Goal: Task Accomplishment & Management: Use online tool/utility

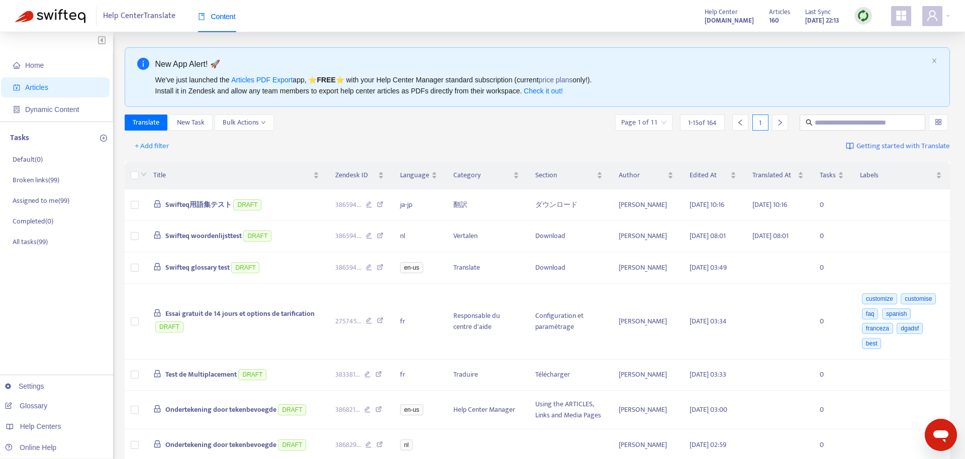
click at [859, 21] on img at bounding box center [863, 16] width 13 height 13
click at [888, 36] on link "Quick Sync" at bounding box center [883, 37] width 43 height 12
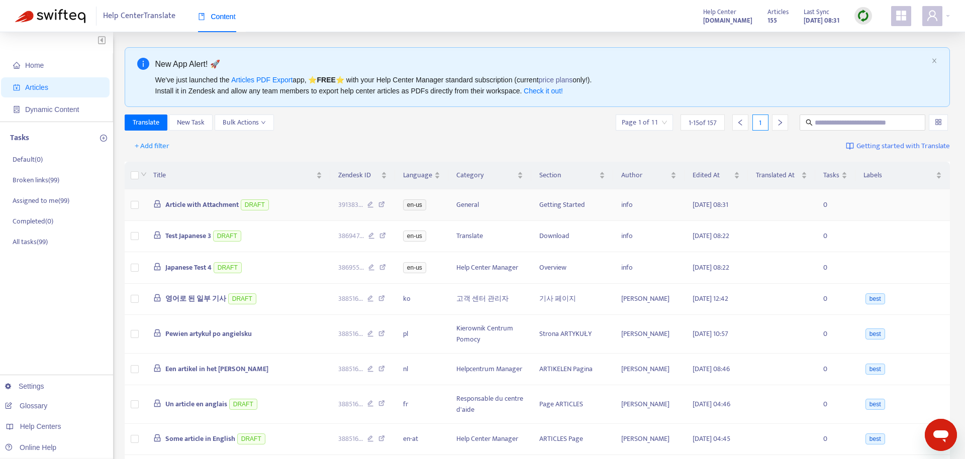
click at [139, 208] on td at bounding box center [135, 205] width 21 height 32
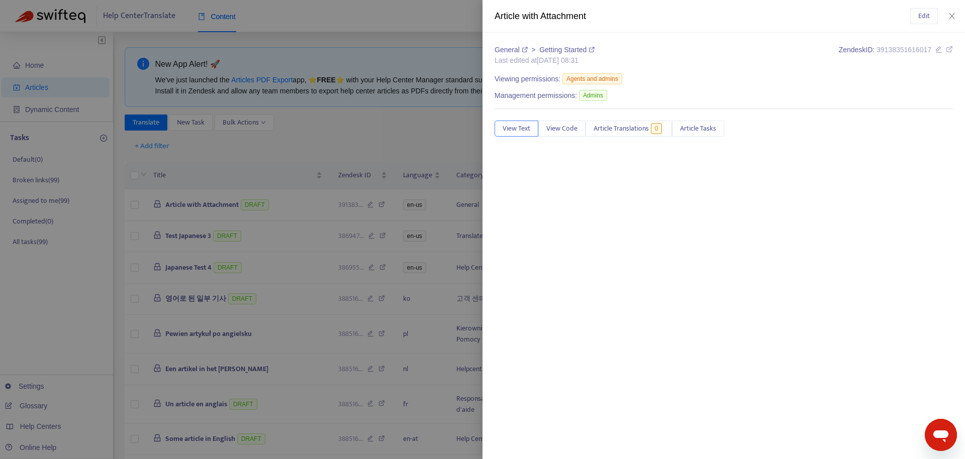
click at [136, 207] on div at bounding box center [482, 229] width 965 height 459
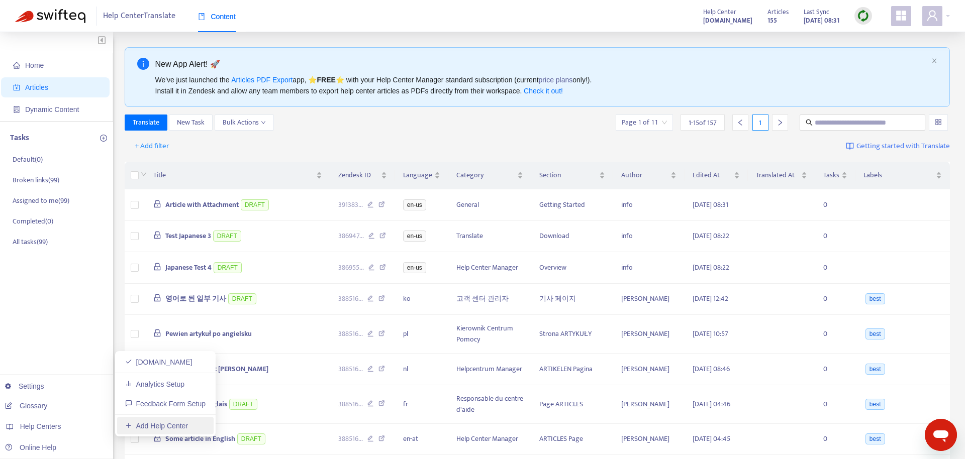
click at [170, 429] on link "Add Help Center" at bounding box center [156, 426] width 63 height 8
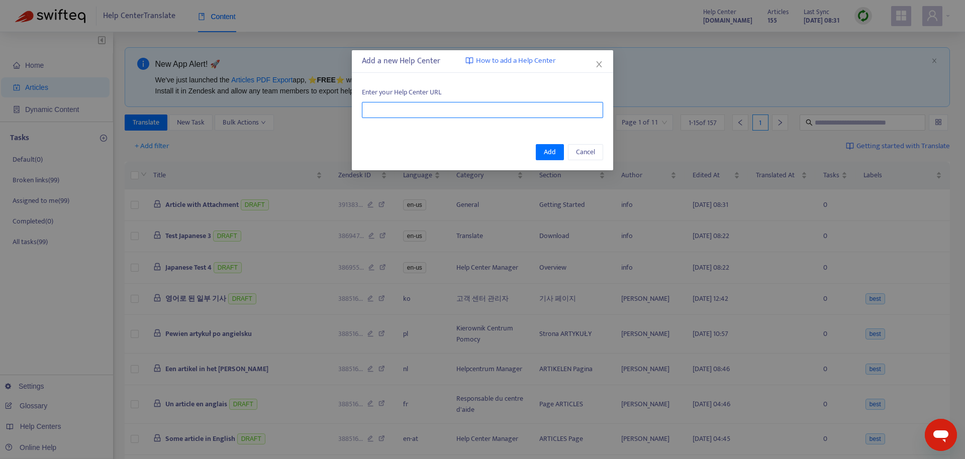
click at [465, 108] on input "text" at bounding box center [482, 110] width 241 height 16
paste input "**********"
drag, startPoint x: 391, startPoint y: 109, endPoint x: 123, endPoint y: 104, distance: 267.9
click at [362, 102] on input "**********" at bounding box center [482, 110] width 241 height 16
type input "**********"
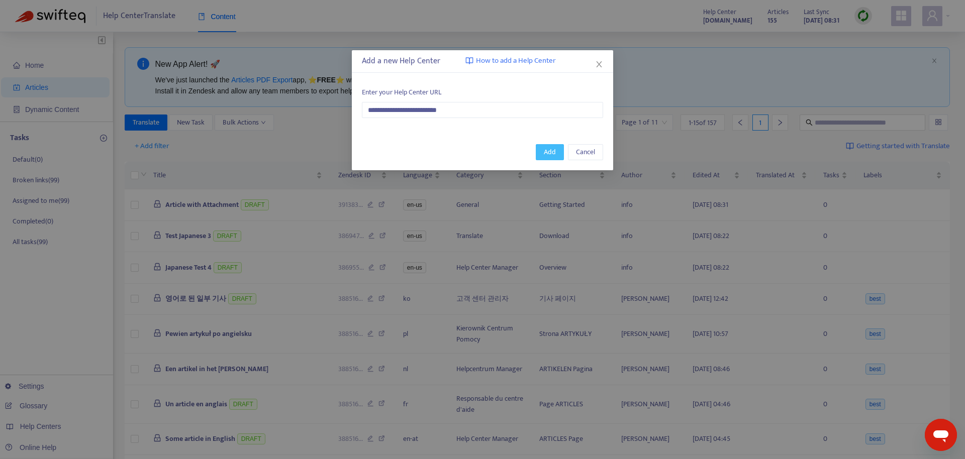
click at [552, 153] on span "Add" at bounding box center [550, 152] width 12 height 11
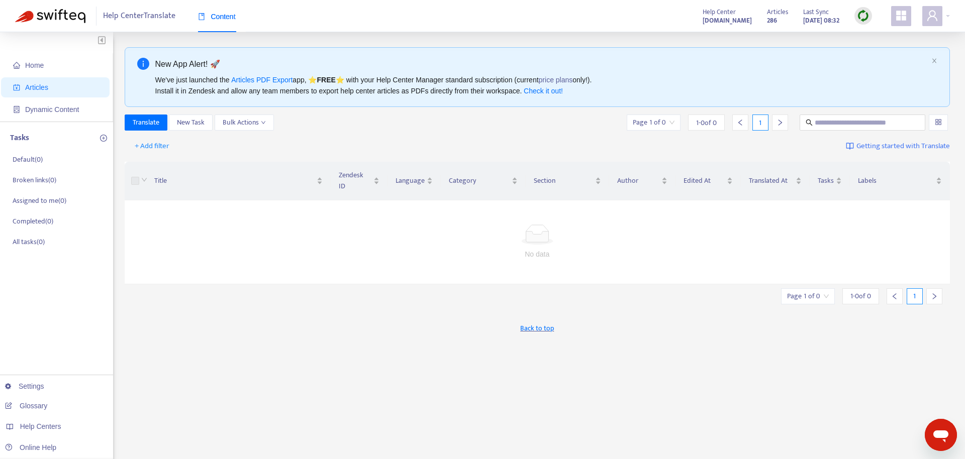
click at [631, 347] on div "New App Alert! 🚀 We've just launched the Articles PDF Export app, ⭐ FREE ⭐️ wit…" at bounding box center [538, 341] width 826 height 588
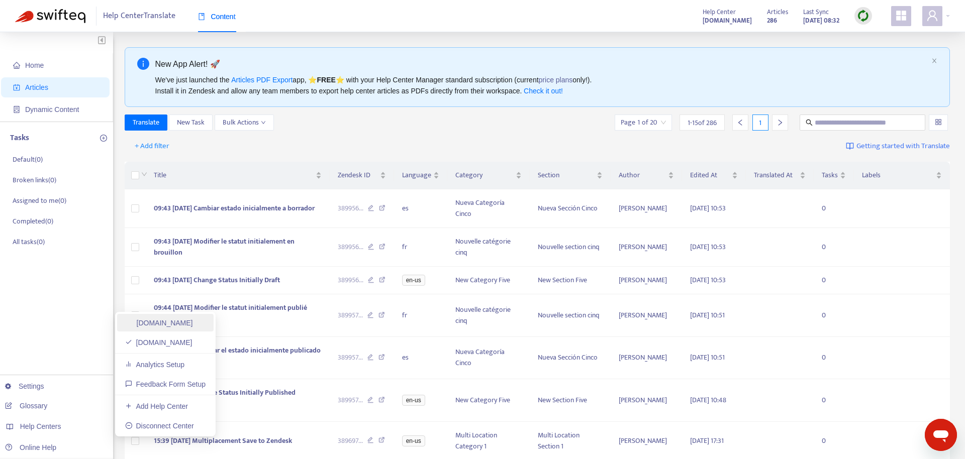
click at [193, 324] on link "[DOMAIN_NAME]" at bounding box center [159, 323] width 68 height 8
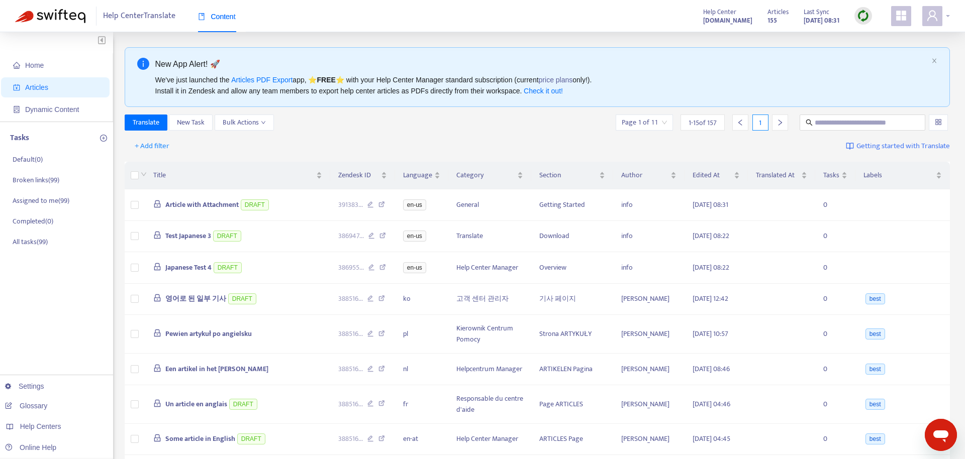
click at [930, 22] on icon "user" at bounding box center [932, 16] width 12 height 12
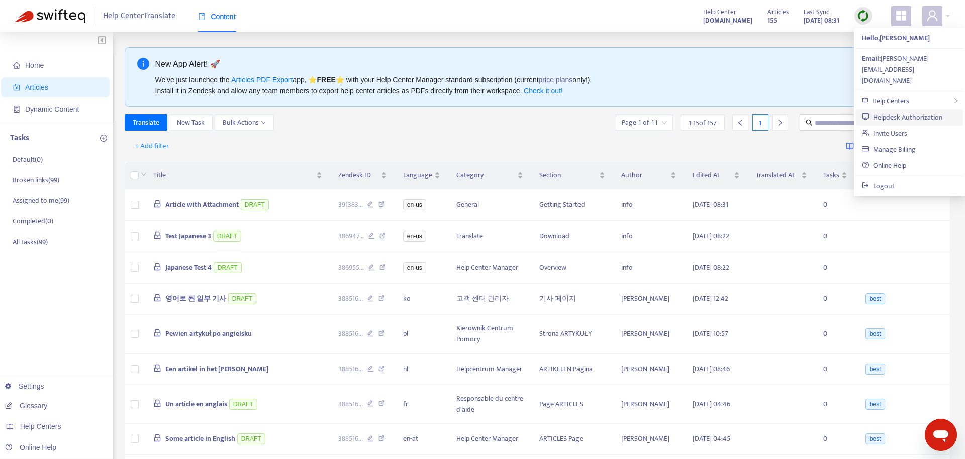
click at [912, 112] on link "Helpdesk Authorization" at bounding box center [902, 118] width 80 height 12
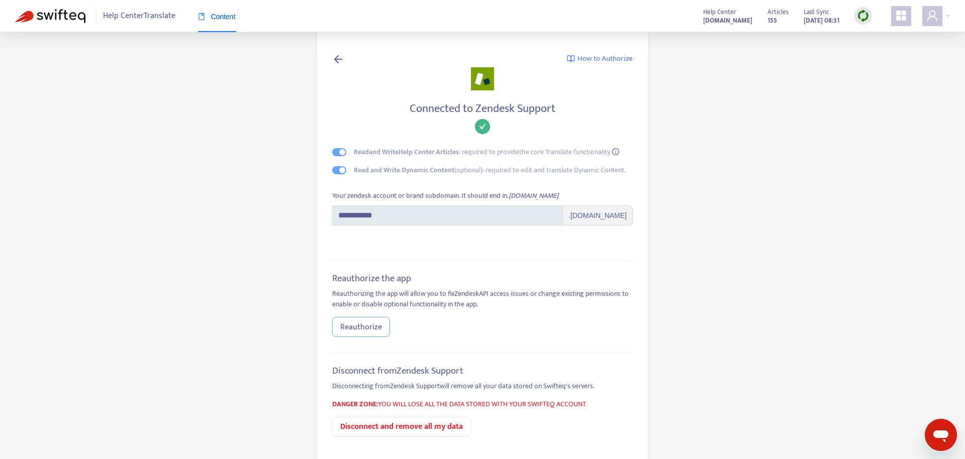
click at [367, 323] on span "Reauthorize" at bounding box center [361, 327] width 42 height 13
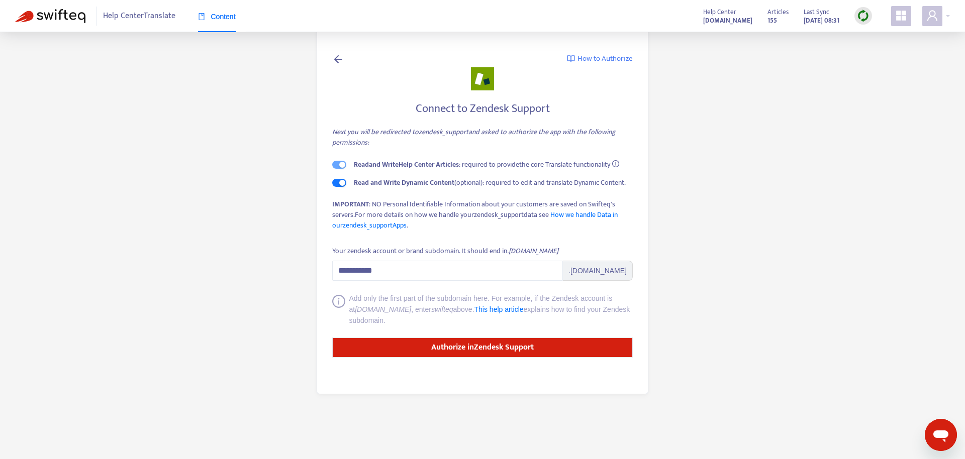
click at [494, 259] on div "Your zendesk account or brand subdomain. It should end in .zendesk.com" at bounding box center [482, 253] width 301 height 15
click at [484, 269] on input "**********" at bounding box center [447, 271] width 231 height 20
paste input "**********"
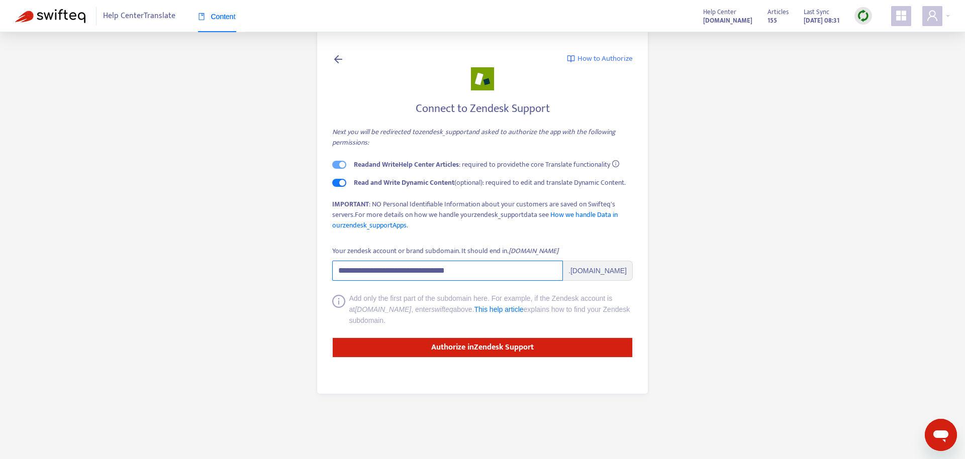
drag, startPoint x: 363, startPoint y: 270, endPoint x: 201, endPoint y: 264, distance: 162.5
click at [332, 264] on input "**********" at bounding box center [447, 271] width 231 height 20
click at [502, 276] on input "**********" at bounding box center [447, 271] width 231 height 20
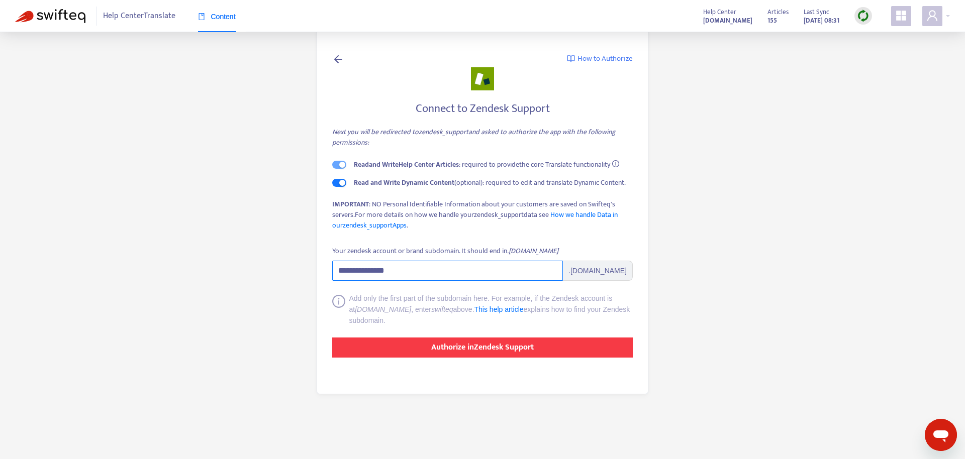
type input "**********"
click at [509, 352] on strong "Authorize in Zendesk Support" at bounding box center [482, 348] width 103 height 14
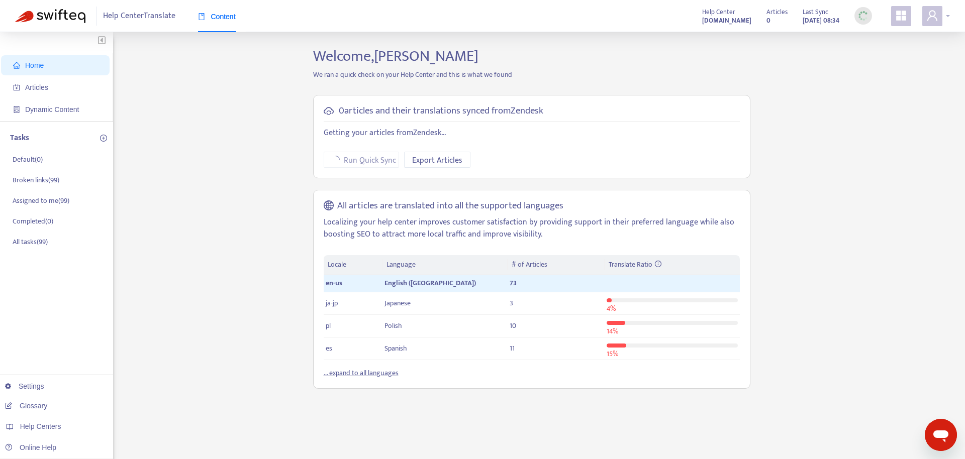
click at [938, 16] on icon "user" at bounding box center [932, 16] width 12 height 12
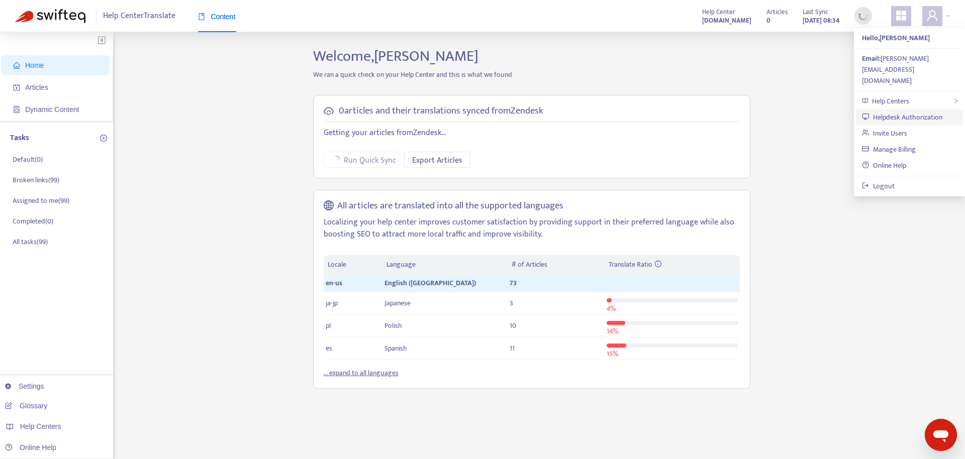
click at [906, 112] on link "Helpdesk Authorization" at bounding box center [902, 118] width 80 height 12
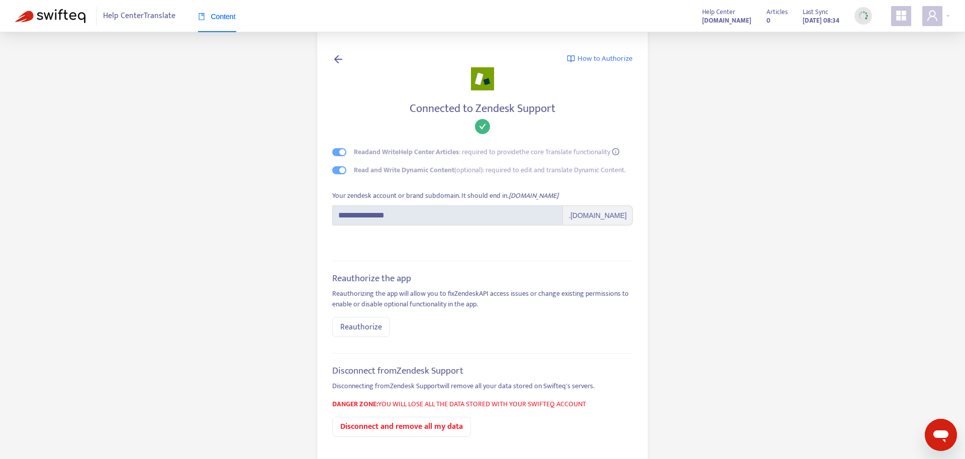
click at [895, 14] on span at bounding box center [901, 16] width 20 height 20
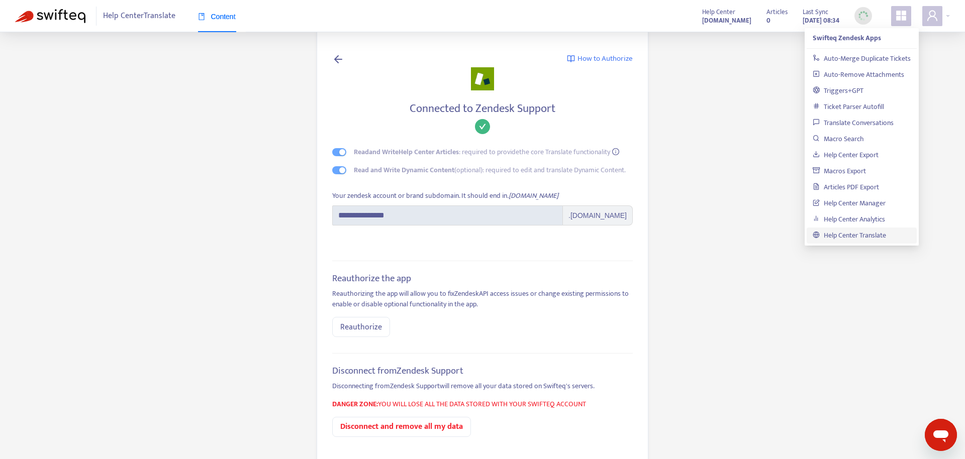
click at [210, 16] on span "Content" at bounding box center [217, 17] width 38 height 8
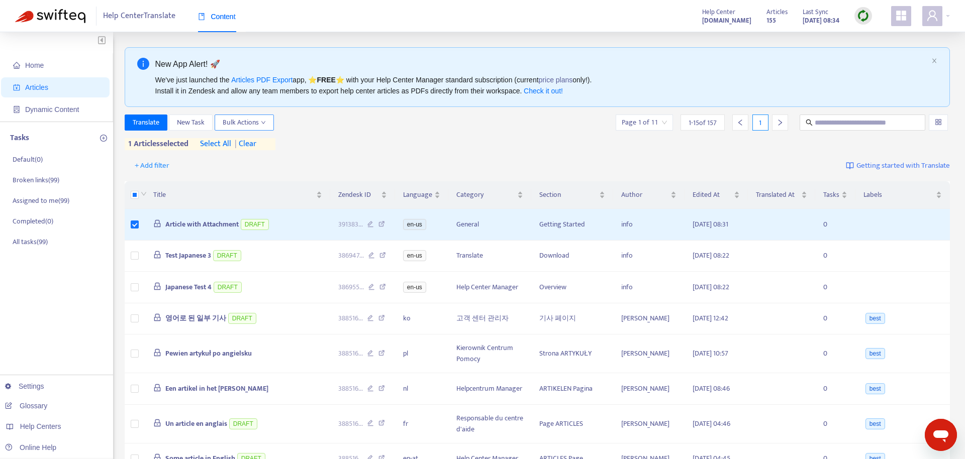
click at [266, 129] on button "Bulk Actions" at bounding box center [244, 123] width 59 height 16
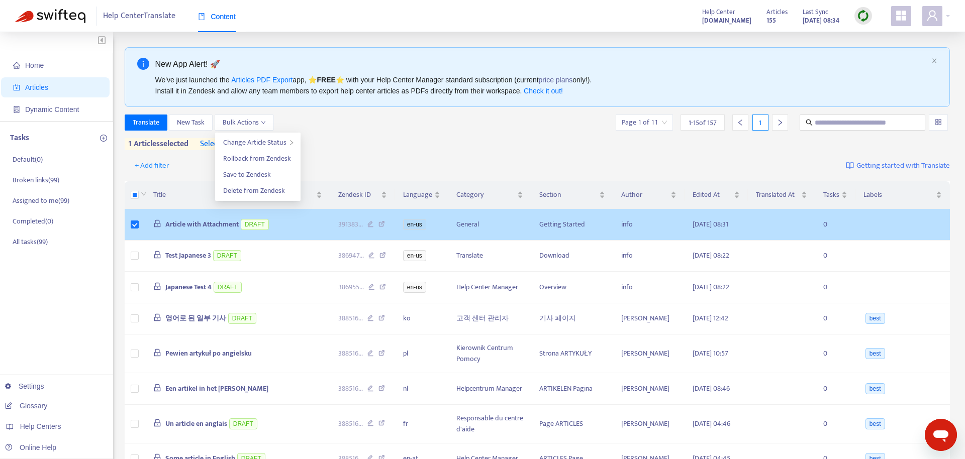
click at [207, 225] on span "Article with Attachment" at bounding box center [201, 225] width 73 height 12
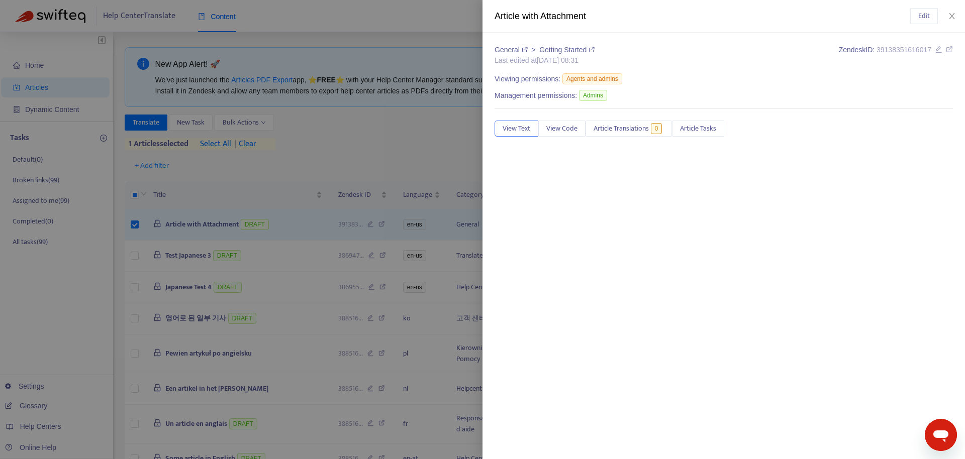
click at [356, 162] on div at bounding box center [482, 229] width 965 height 459
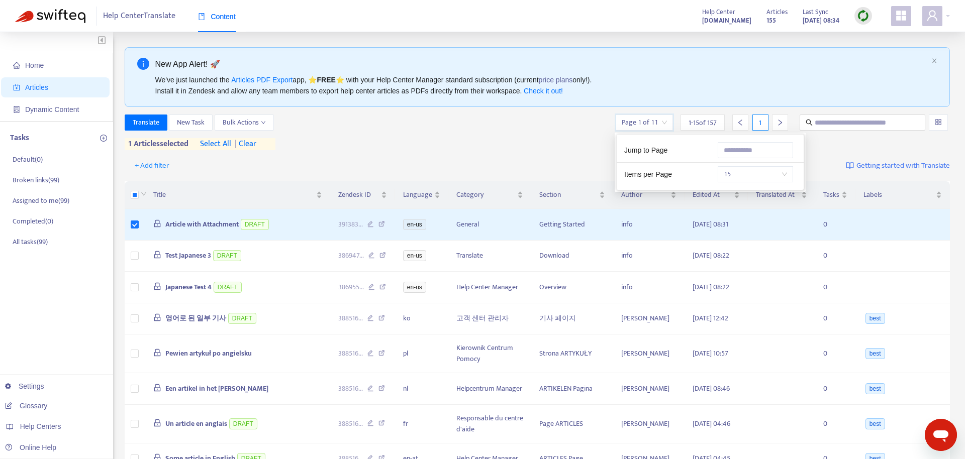
click at [651, 123] on input "search" at bounding box center [644, 122] width 45 height 15
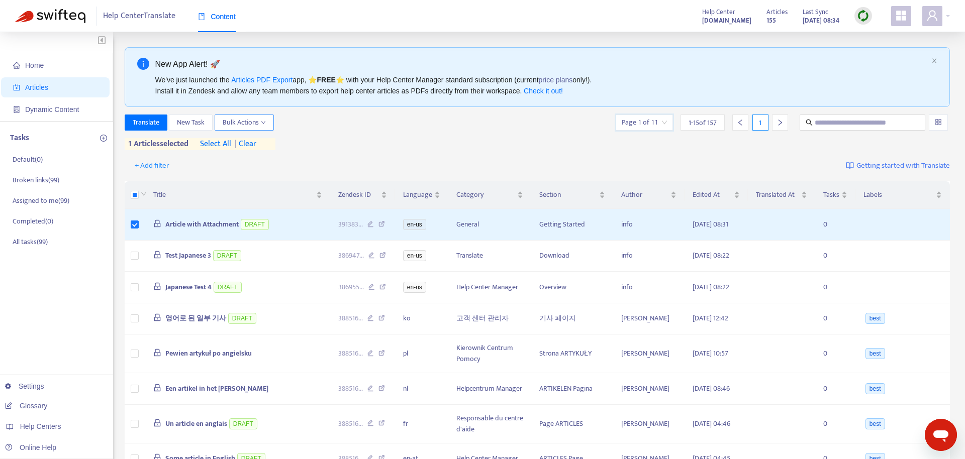
click at [264, 128] on span "Bulk Actions" at bounding box center [244, 122] width 43 height 11
click at [426, 156] on div "+ Add filter Getting started with Translate" at bounding box center [538, 166] width 826 height 24
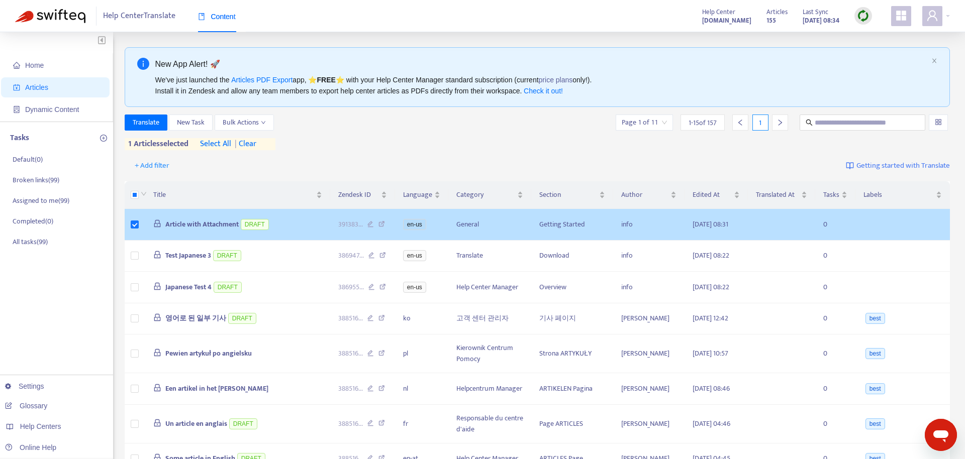
click at [191, 225] on span "Article with Attachment" at bounding box center [201, 225] width 73 height 12
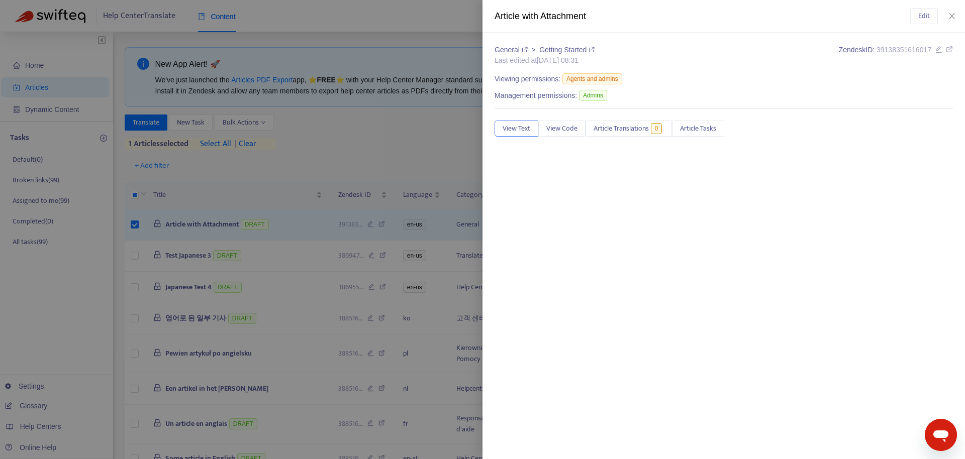
click at [355, 133] on div at bounding box center [482, 229] width 965 height 459
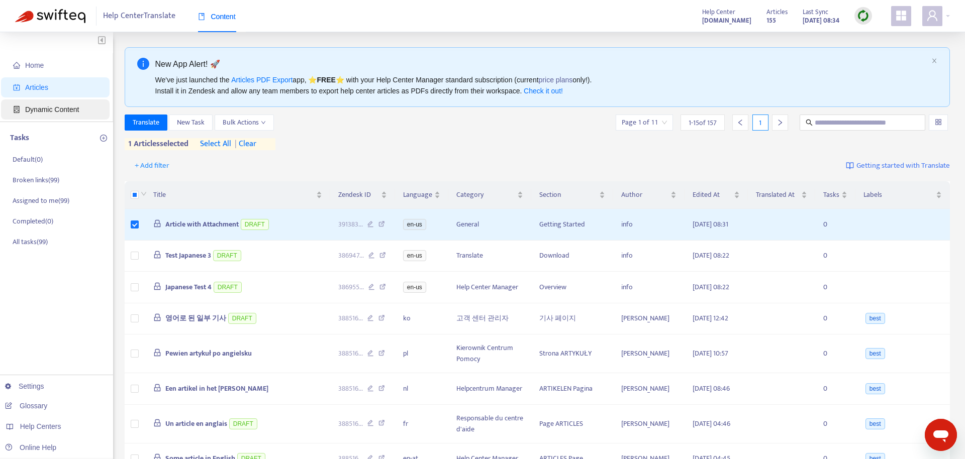
click at [64, 111] on span "Dynamic Content" at bounding box center [52, 110] width 54 height 8
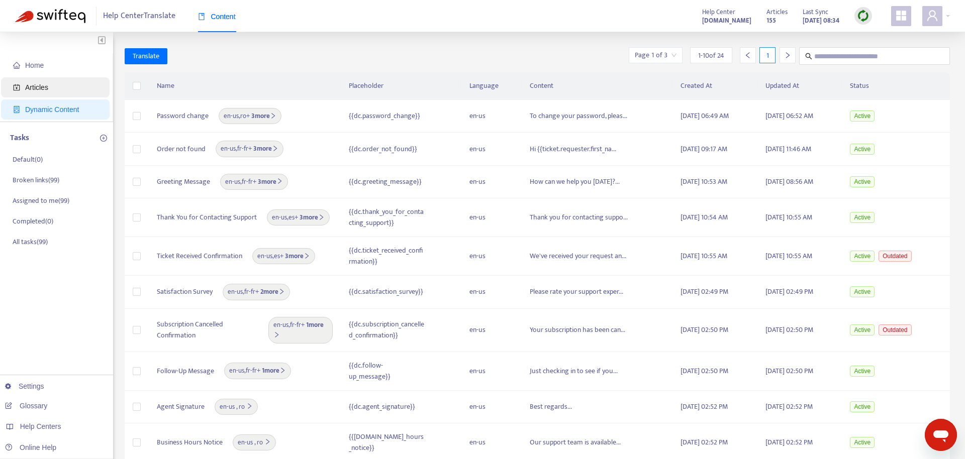
click at [70, 94] on span "Articles" at bounding box center [57, 87] width 88 height 20
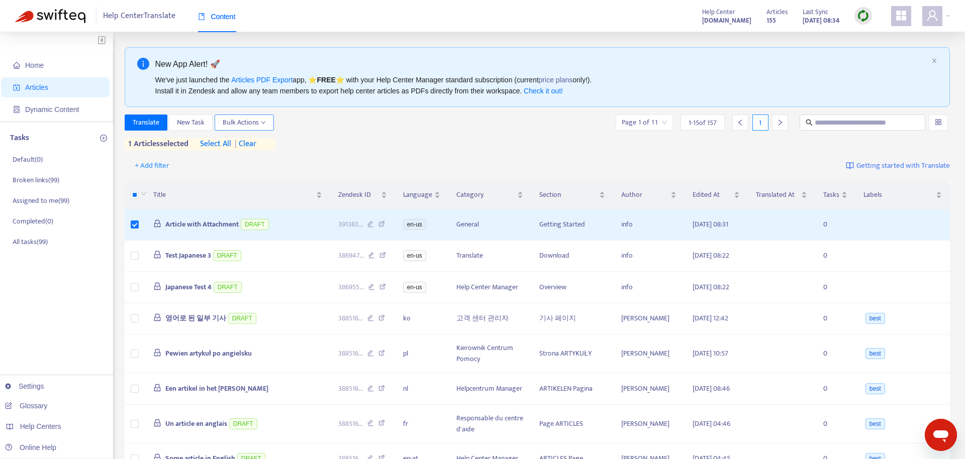
click at [261, 122] on span "Bulk Actions" at bounding box center [244, 122] width 43 height 11
click at [200, 124] on span "New Task" at bounding box center [191, 122] width 28 height 11
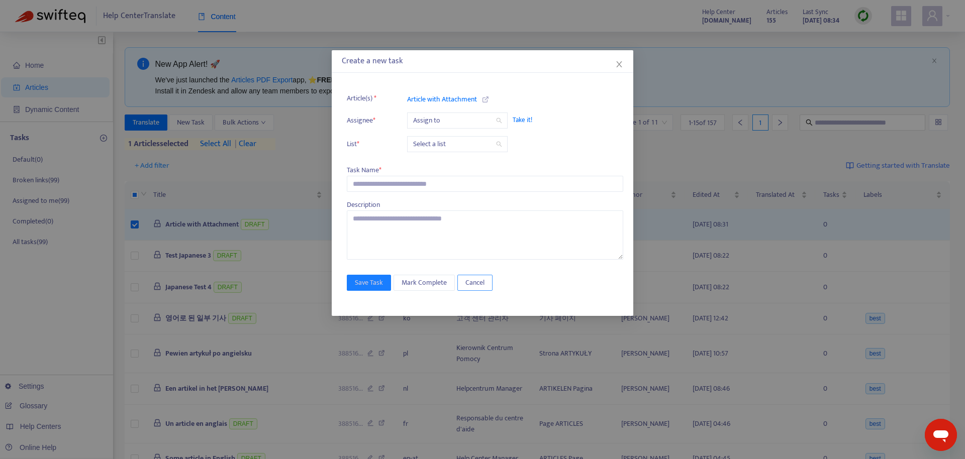
click at [482, 283] on span "Cancel" at bounding box center [474, 282] width 19 height 11
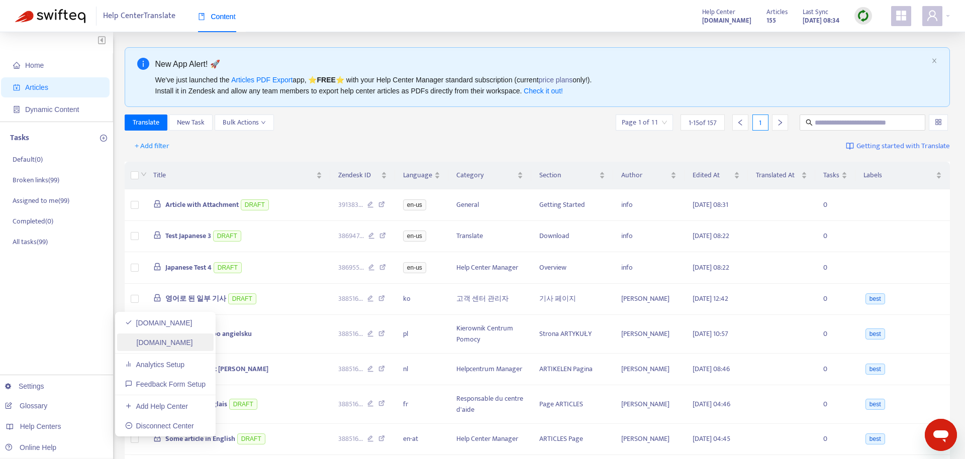
click at [193, 339] on link "[DOMAIN_NAME]" at bounding box center [159, 343] width 68 height 8
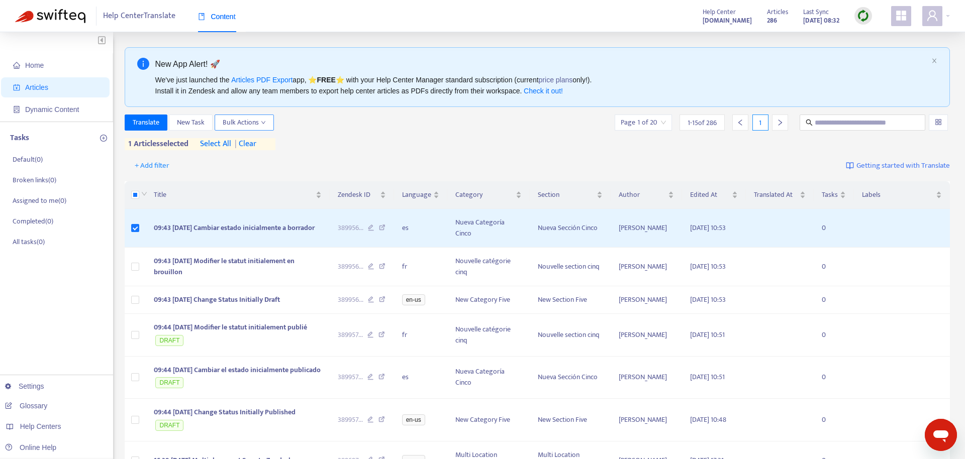
click at [254, 121] on span "Bulk Actions" at bounding box center [244, 122] width 43 height 11
click at [410, 145] on div "Translate New Task Bulk Actions Page 1 of 20 1 - 15 of 286 1 1 articles selecte…" at bounding box center [538, 133] width 826 height 36
click at [59, 93] on span "Articles" at bounding box center [57, 87] width 88 height 20
click at [65, 110] on span "Dynamic Content" at bounding box center [52, 110] width 54 height 8
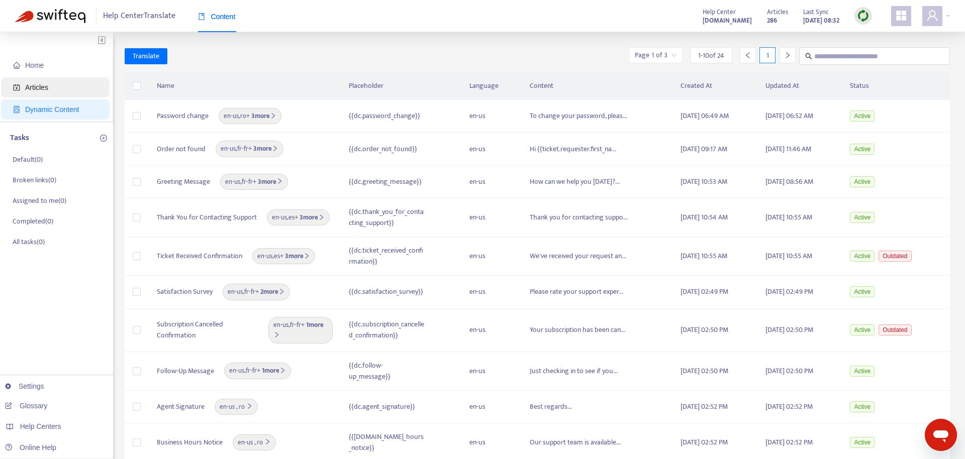
click at [83, 90] on span "Articles" at bounding box center [57, 87] width 88 height 20
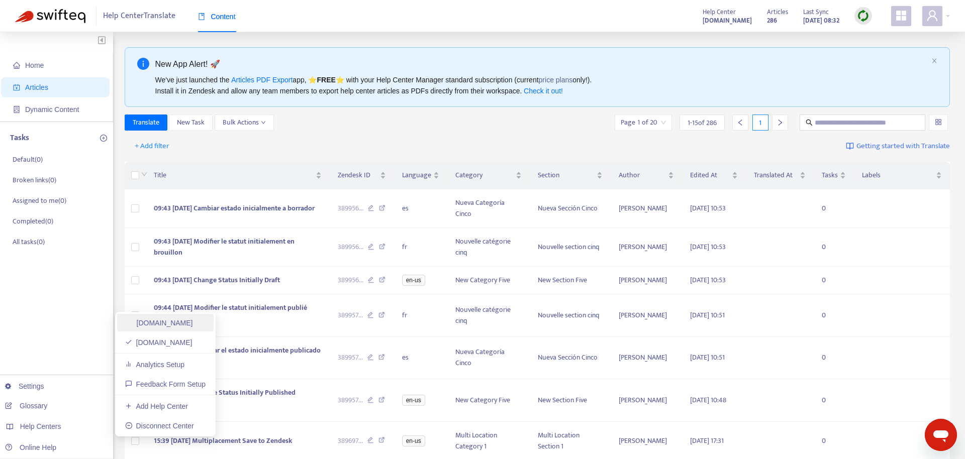
click at [184, 327] on link "[DOMAIN_NAME]" at bounding box center [159, 323] width 68 height 8
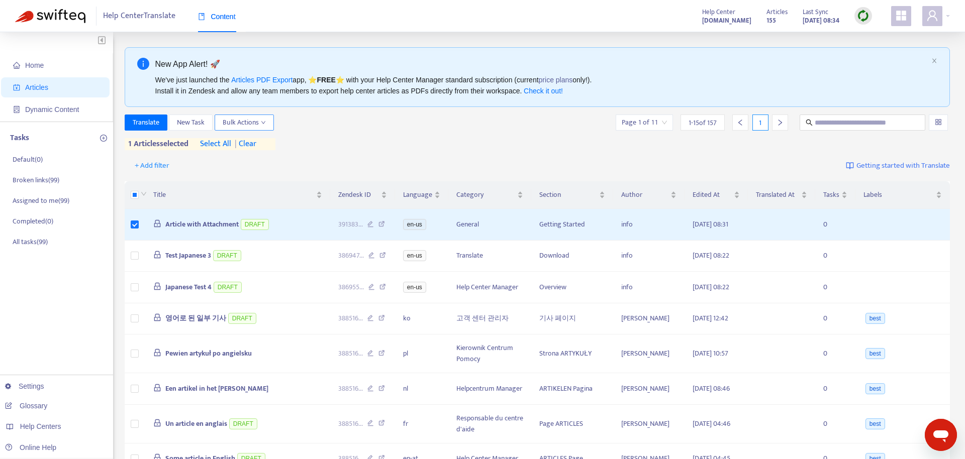
click at [249, 128] on span "Bulk Actions" at bounding box center [244, 122] width 43 height 11
click at [429, 145] on div "Translate New Task Bulk Actions Page 1 of 11 1 - 15 of 157 1 1 articles selecte…" at bounding box center [538, 133] width 826 height 36
click at [900, 17] on icon "appstore" at bounding box center [901, 16] width 12 height 12
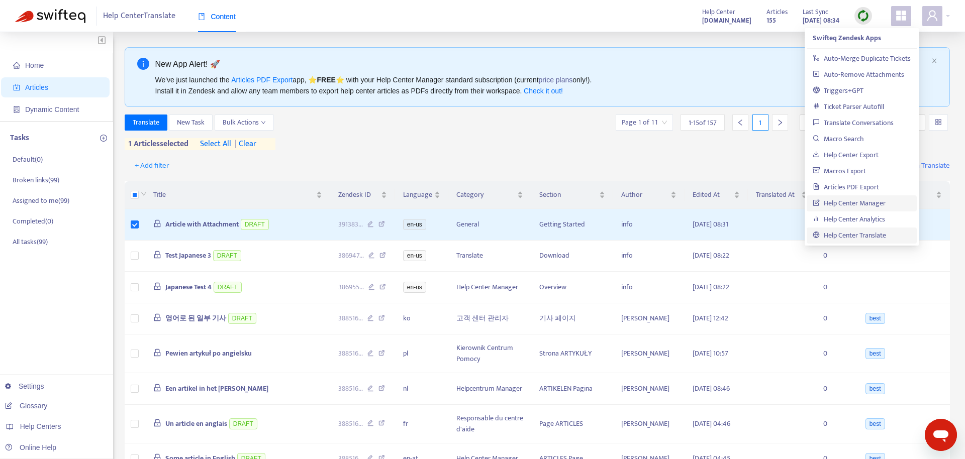
click at [861, 205] on link "Help Center Manager" at bounding box center [849, 204] width 73 height 12
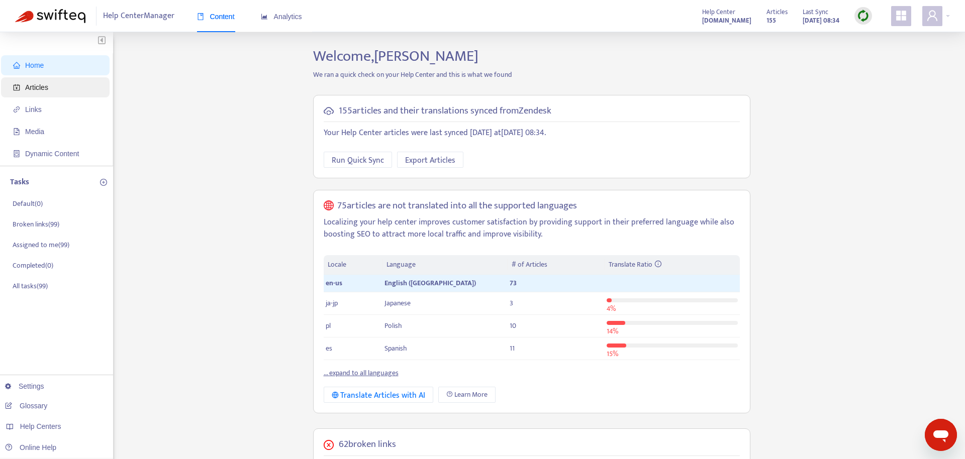
click at [52, 88] on span "Articles" at bounding box center [57, 87] width 88 height 20
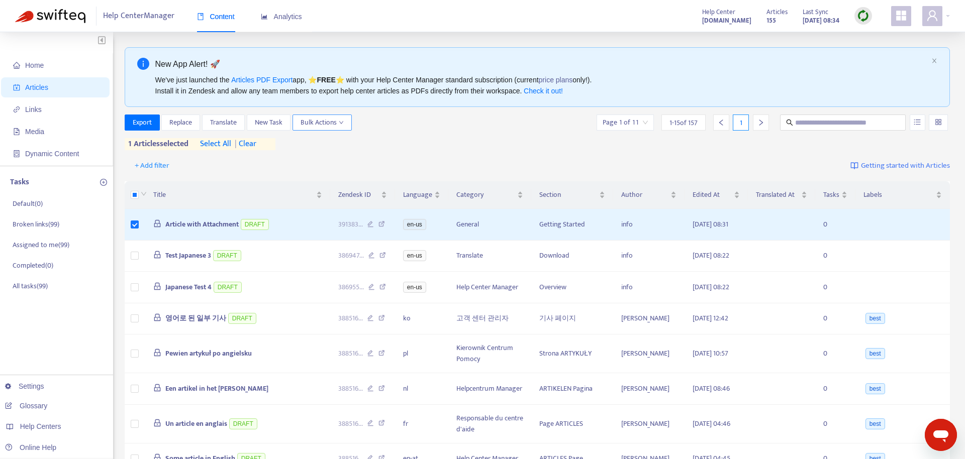
click at [341, 127] on span "Bulk Actions" at bounding box center [322, 122] width 43 height 11
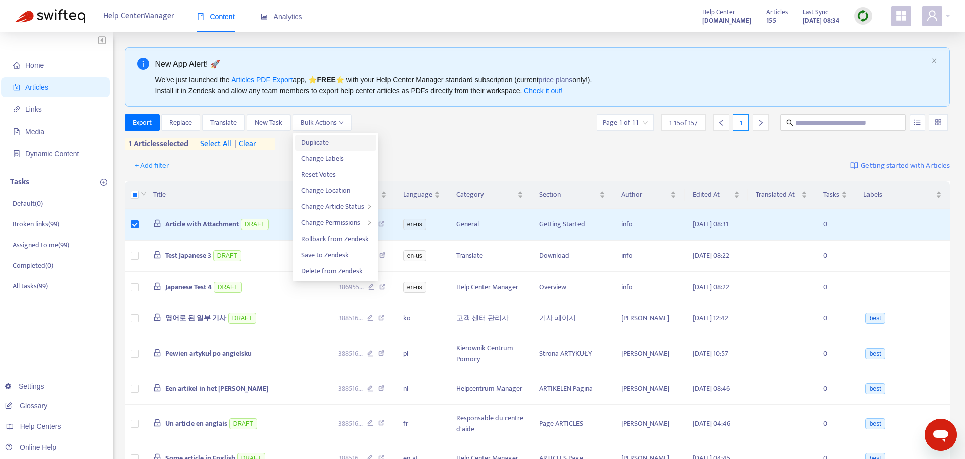
click at [341, 145] on span "Duplicate" at bounding box center [335, 142] width 69 height 11
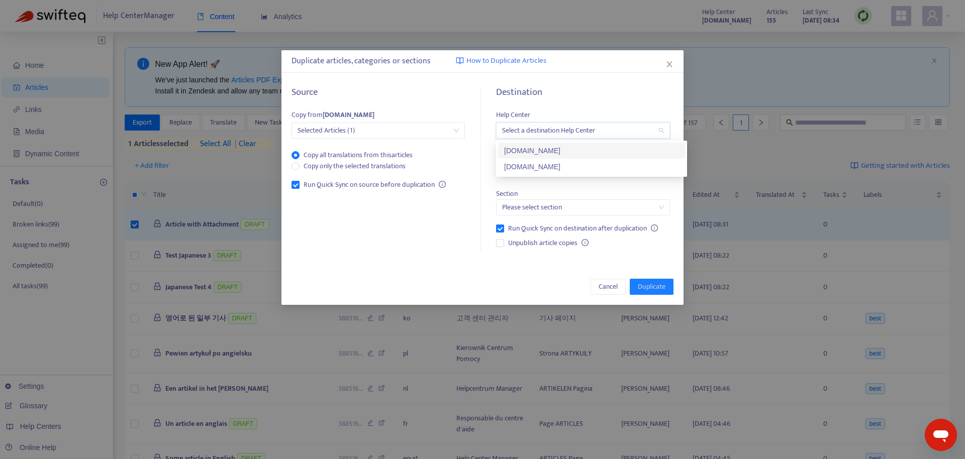
click at [563, 136] on input "search" at bounding box center [582, 130] width 161 height 15
click at [562, 170] on div "[DOMAIN_NAME]" at bounding box center [591, 166] width 175 height 11
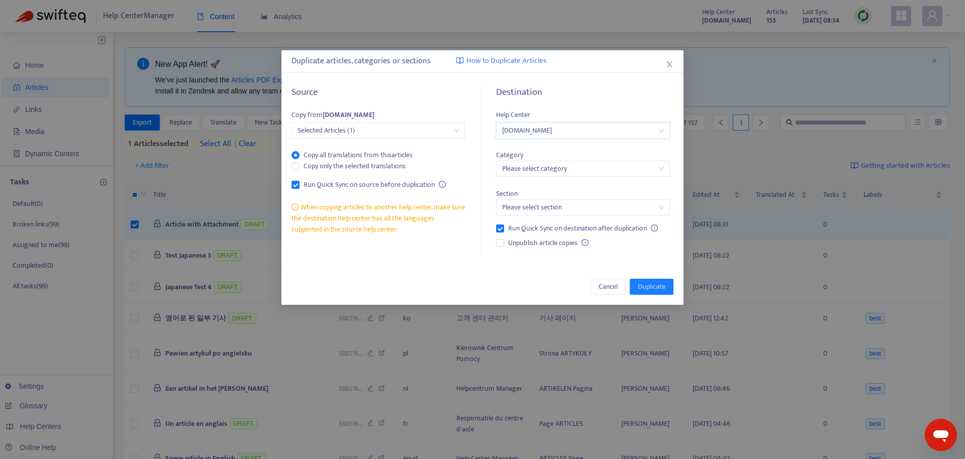
click at [583, 170] on input "search" at bounding box center [582, 168] width 161 height 15
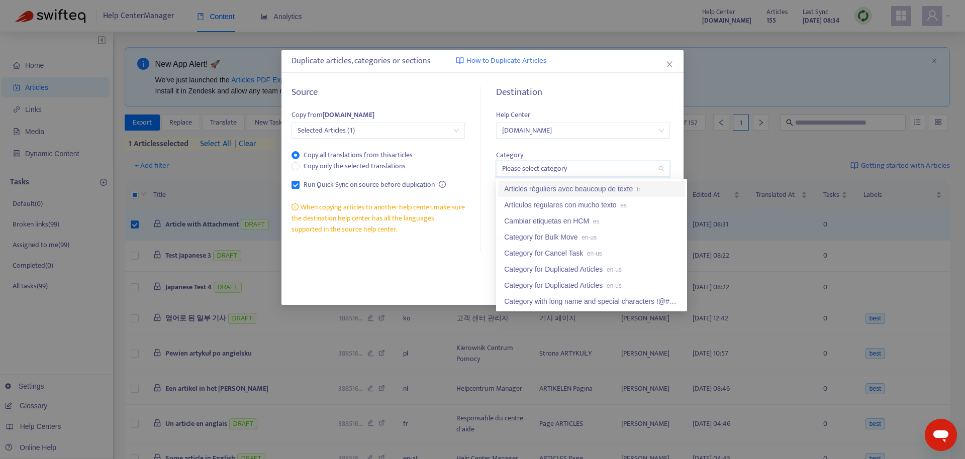
click at [572, 191] on div "Articles réguliers avec beaucoup de texte fr" at bounding box center [591, 188] width 175 height 11
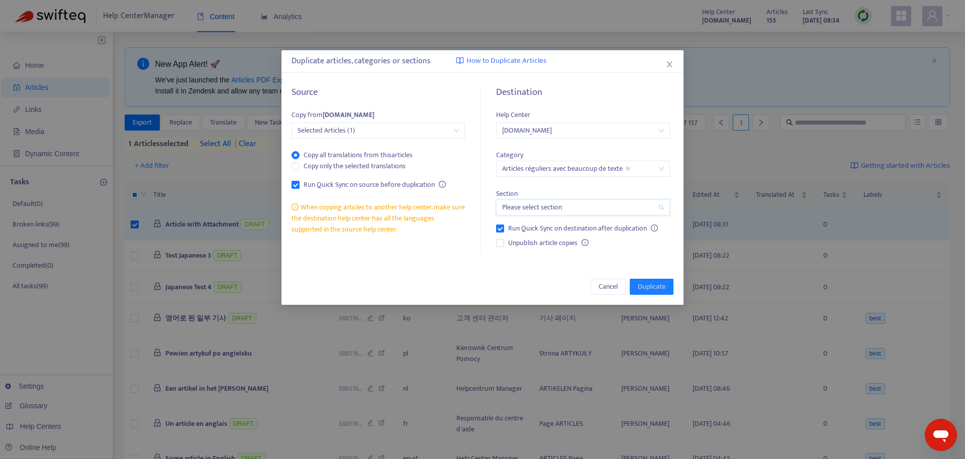
click at [578, 206] on input "search" at bounding box center [582, 207] width 161 height 15
click at [571, 225] on div "Section 01 pour les articles réguliers avec beaucoup de texte fr" at bounding box center [591, 227] width 175 height 11
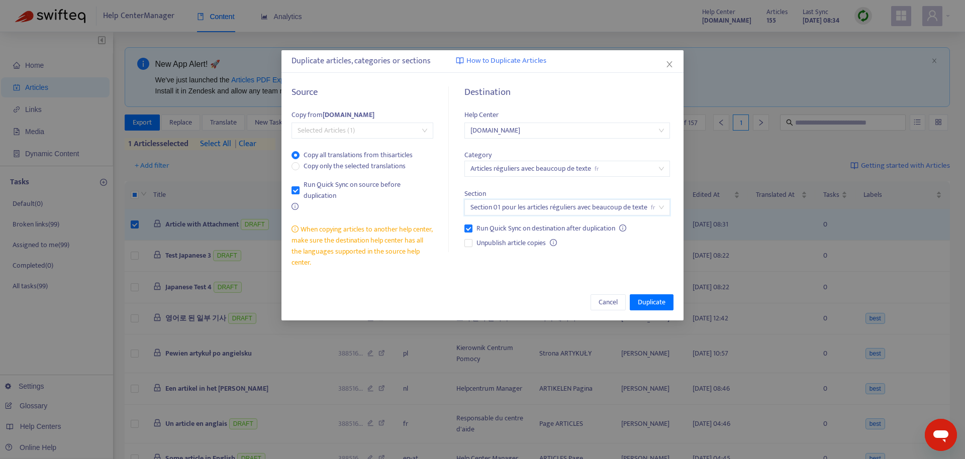
click at [423, 135] on span "Selected Articles (1)" at bounding box center [363, 130] width 130 height 15
click at [438, 106] on div "Source Copy from [DOMAIN_NAME] Selected Articles (1) Copy all translations from…" at bounding box center [368, 177] width 153 height 181
click at [638, 306] on span "Duplicate" at bounding box center [652, 302] width 28 height 11
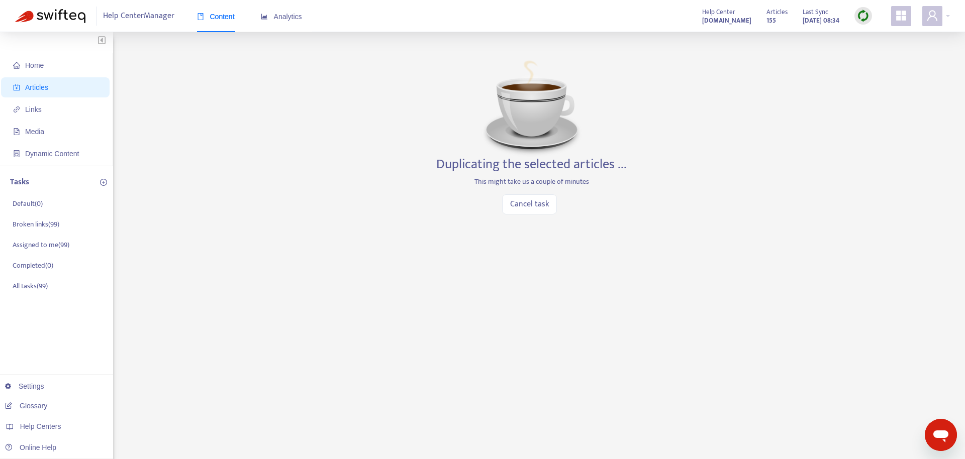
click at [572, 325] on div "Home Articles Links Media Dynamic Content Tasks Default ( 0 ) Broken links ( 99…" at bounding box center [482, 341] width 935 height 588
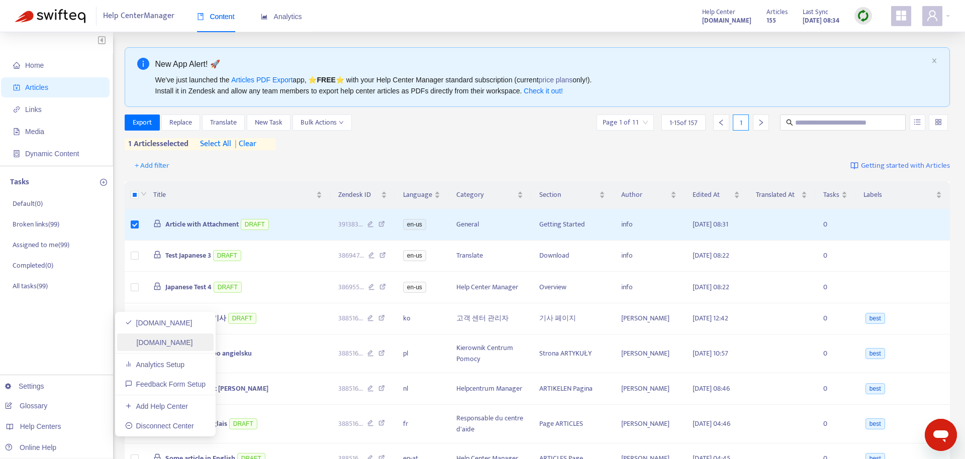
click at [193, 343] on link "[DOMAIN_NAME]" at bounding box center [159, 343] width 68 height 8
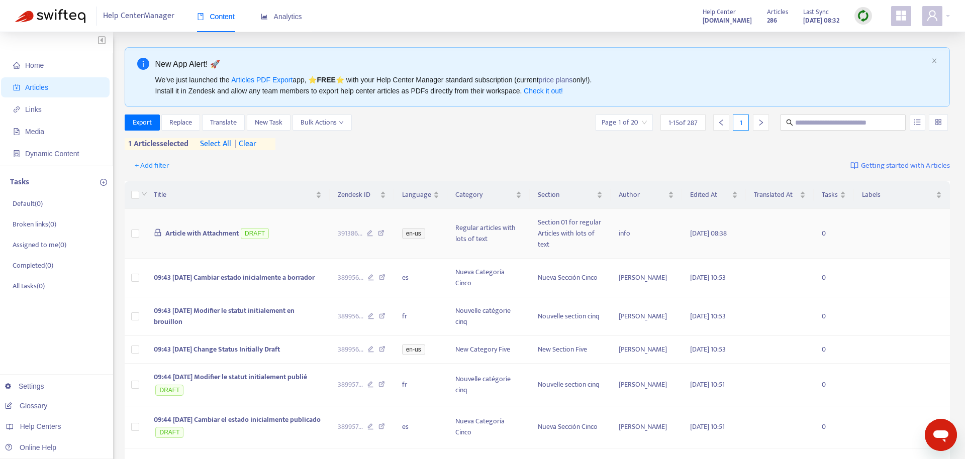
click at [210, 233] on span "Article with Attachment" at bounding box center [201, 234] width 73 height 12
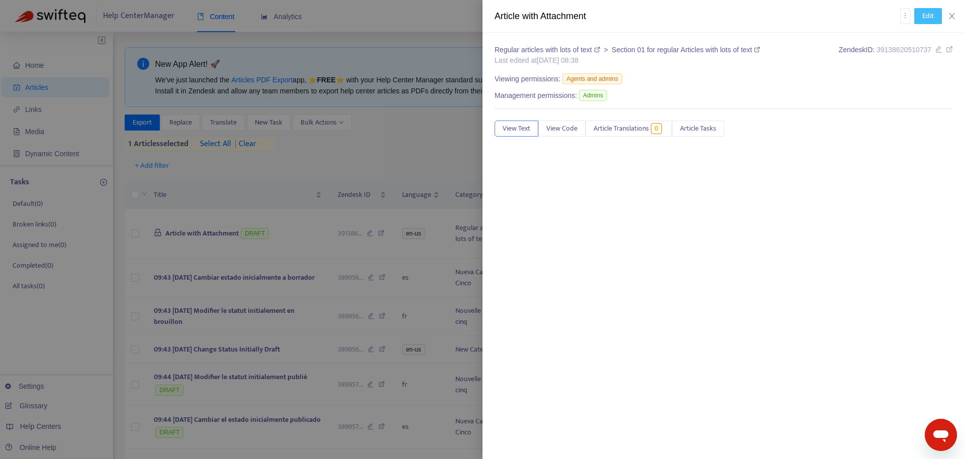
click at [931, 21] on span "Edit" at bounding box center [928, 16] width 12 height 11
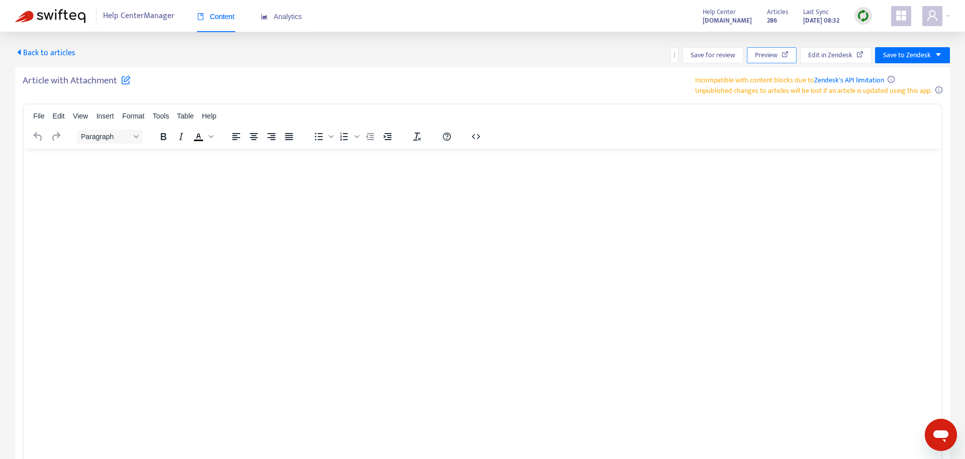
click at [768, 57] on span "Preview" at bounding box center [766, 55] width 23 height 11
